Goal: Navigation & Orientation: Find specific page/section

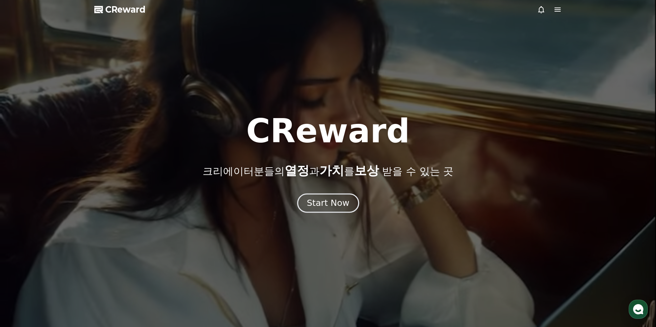
click at [338, 197] on button "Start Now" at bounding box center [328, 203] width 62 height 19
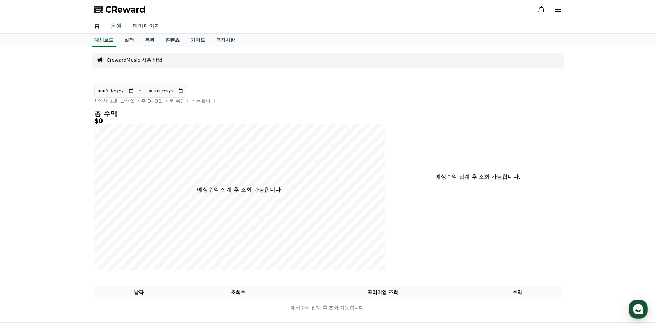
click at [140, 24] on link "마이페이지" at bounding box center [146, 26] width 38 height 14
select select "**********"
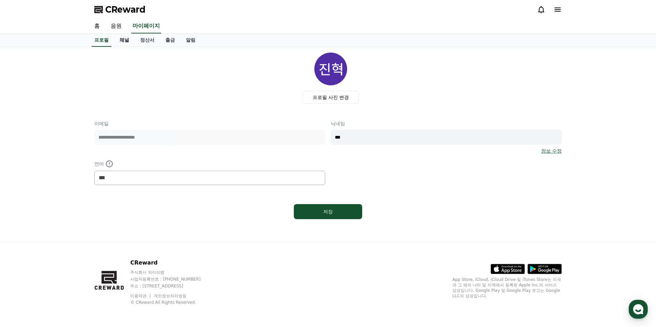
click at [124, 41] on link "채널" at bounding box center [124, 40] width 21 height 13
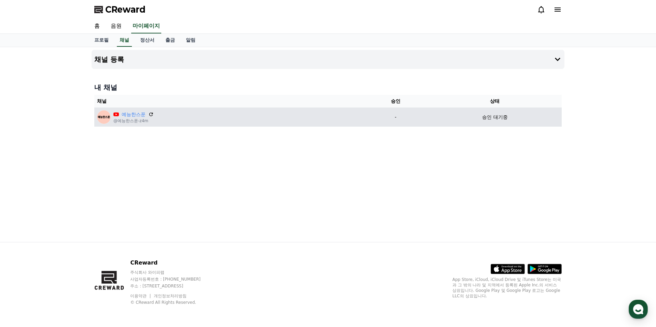
click at [228, 118] on div "예능한스푼 @예능한스푼-z4m" at bounding box center [229, 117] width 264 height 14
click at [142, 115] on link "예능한스푼" at bounding box center [134, 114] width 24 height 7
